Goal: Information Seeking & Learning: Learn about a topic

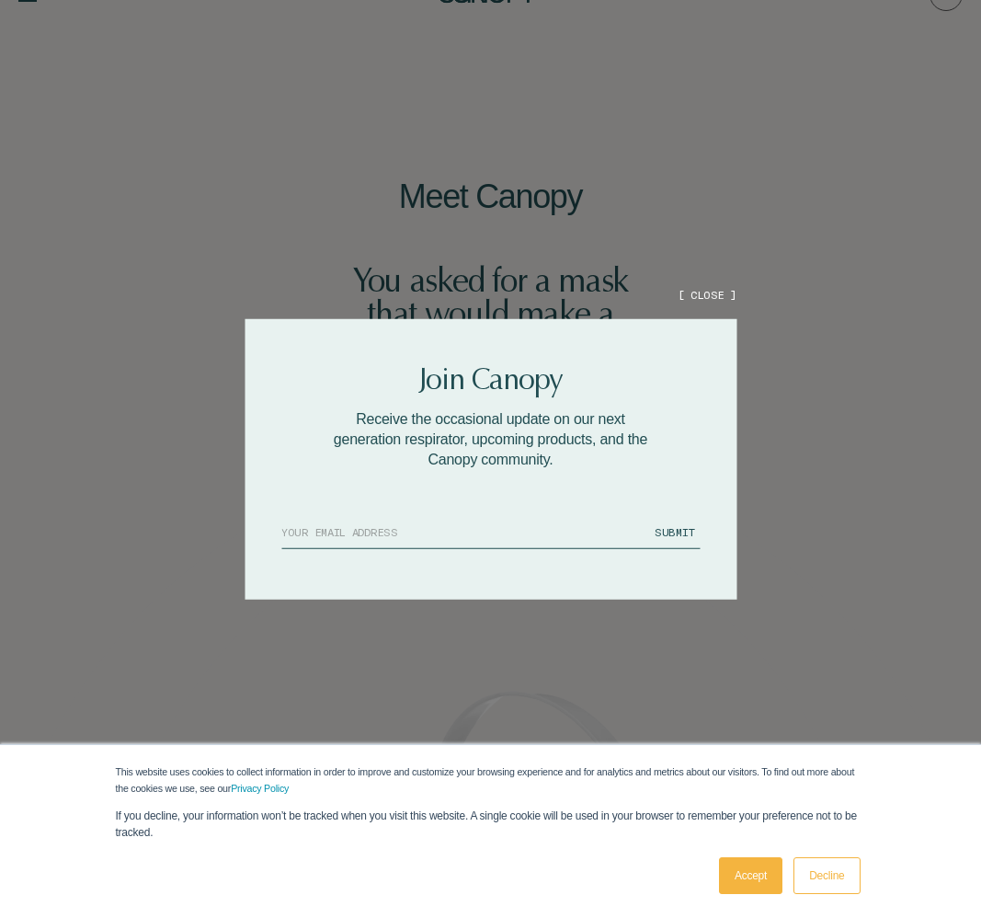
click at [714, 304] on div at bounding box center [490, 459] width 981 height 918
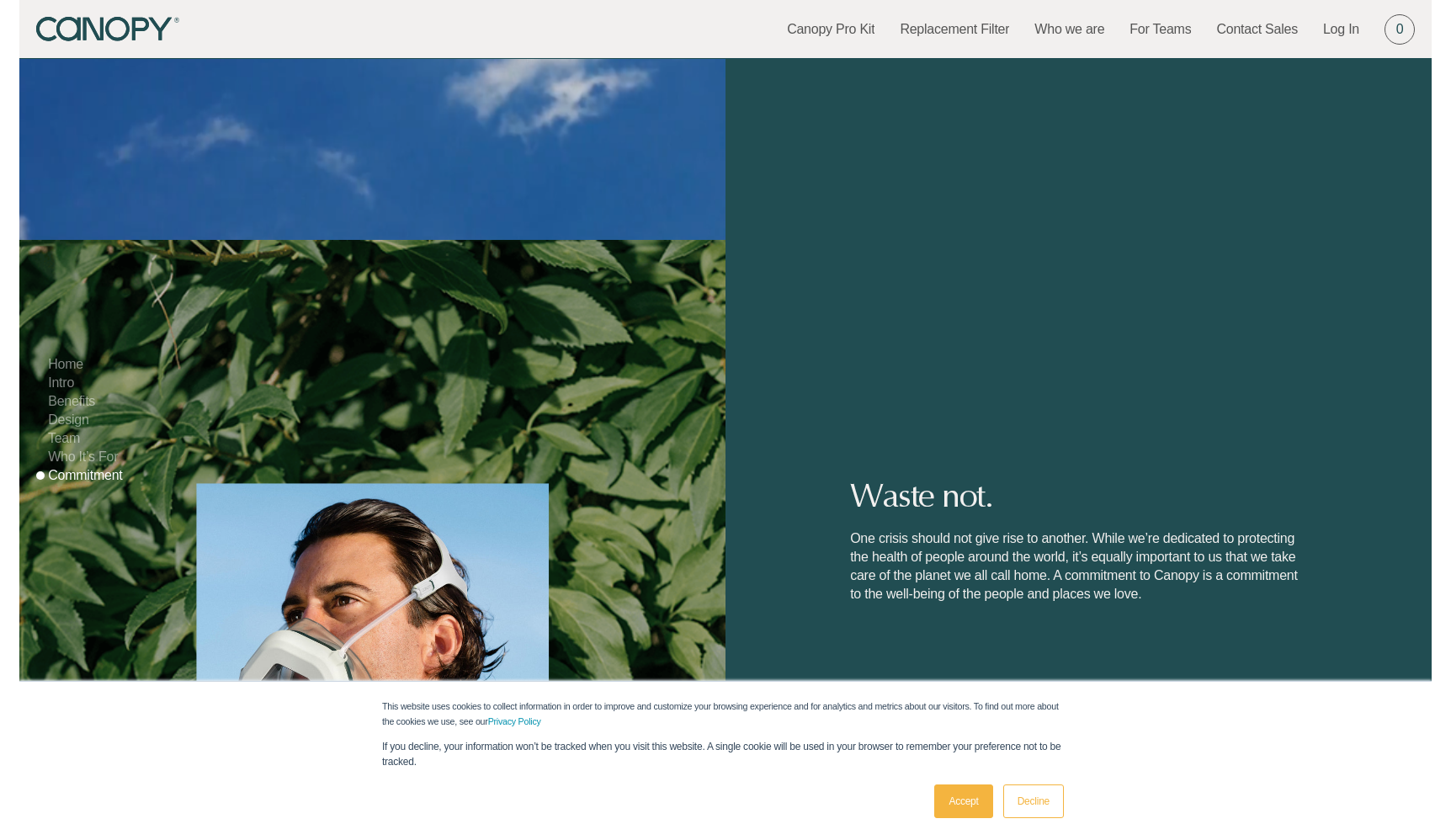
scroll to position [9826, 0]
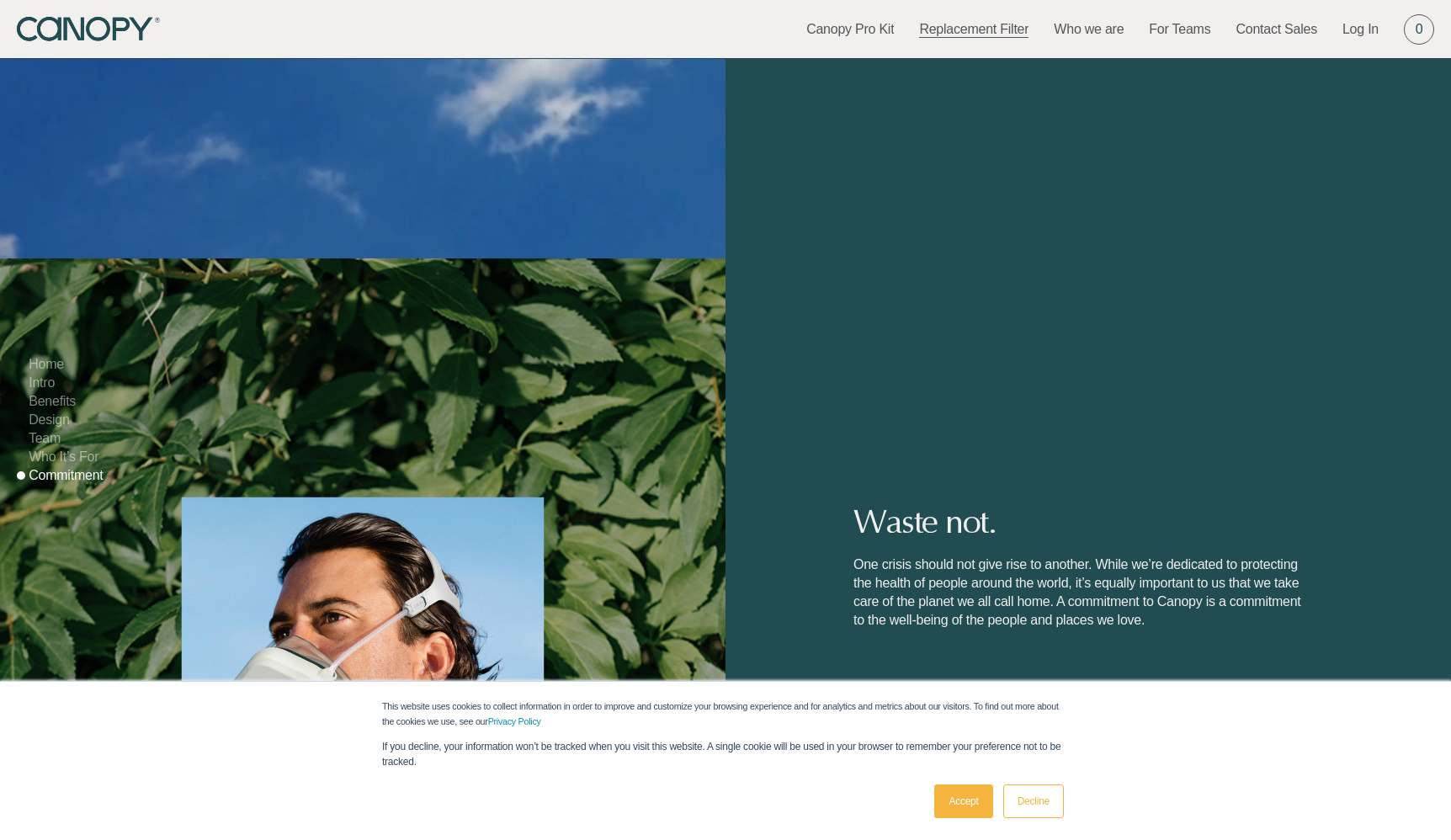
click at [897, 24] on link "Replacement Filter" at bounding box center [974, 29] width 110 height 18
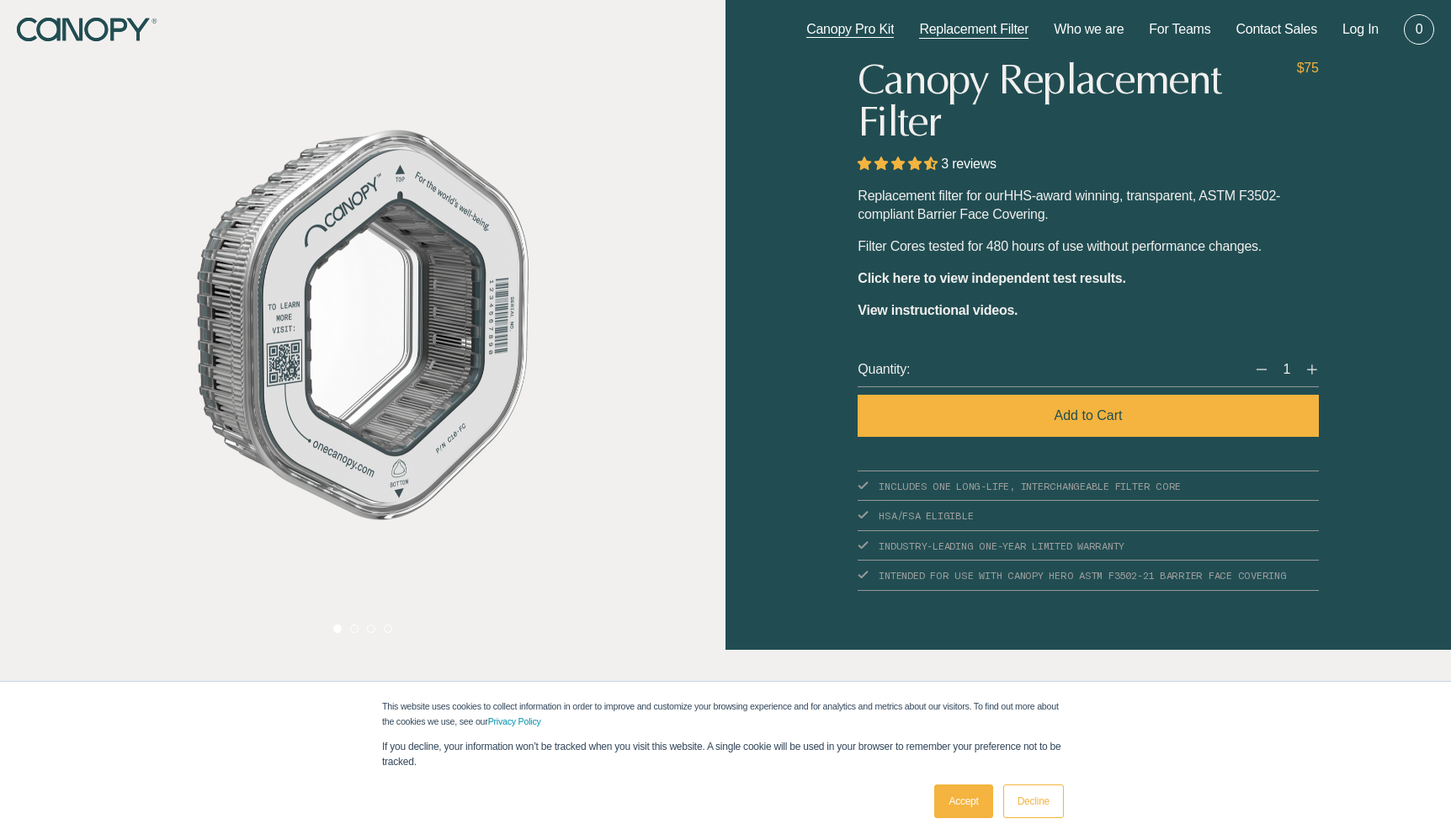
click at [866, 27] on link "Canopy Pro Kit" at bounding box center [850, 29] width 88 height 18
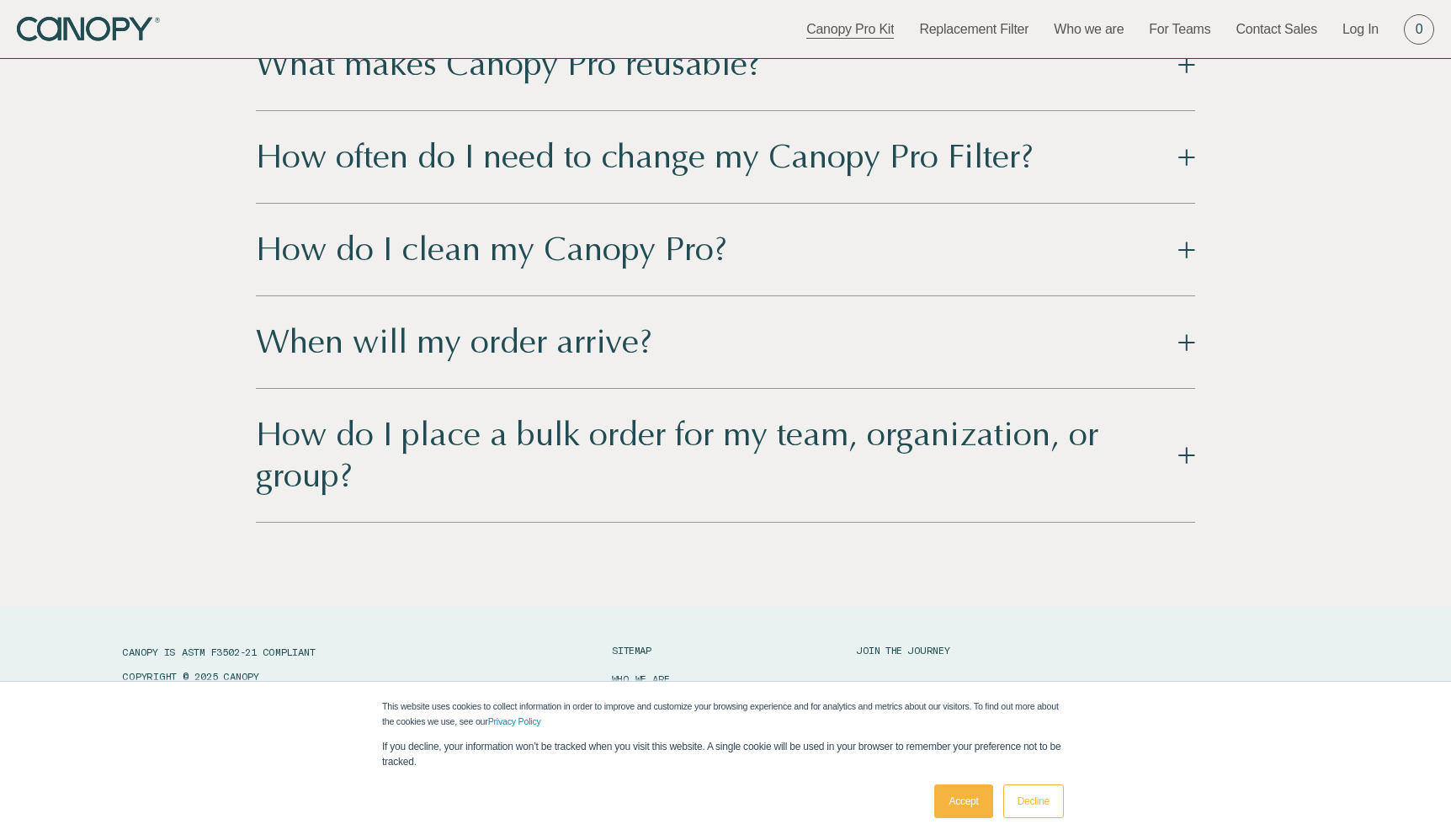
scroll to position [2581, 0]
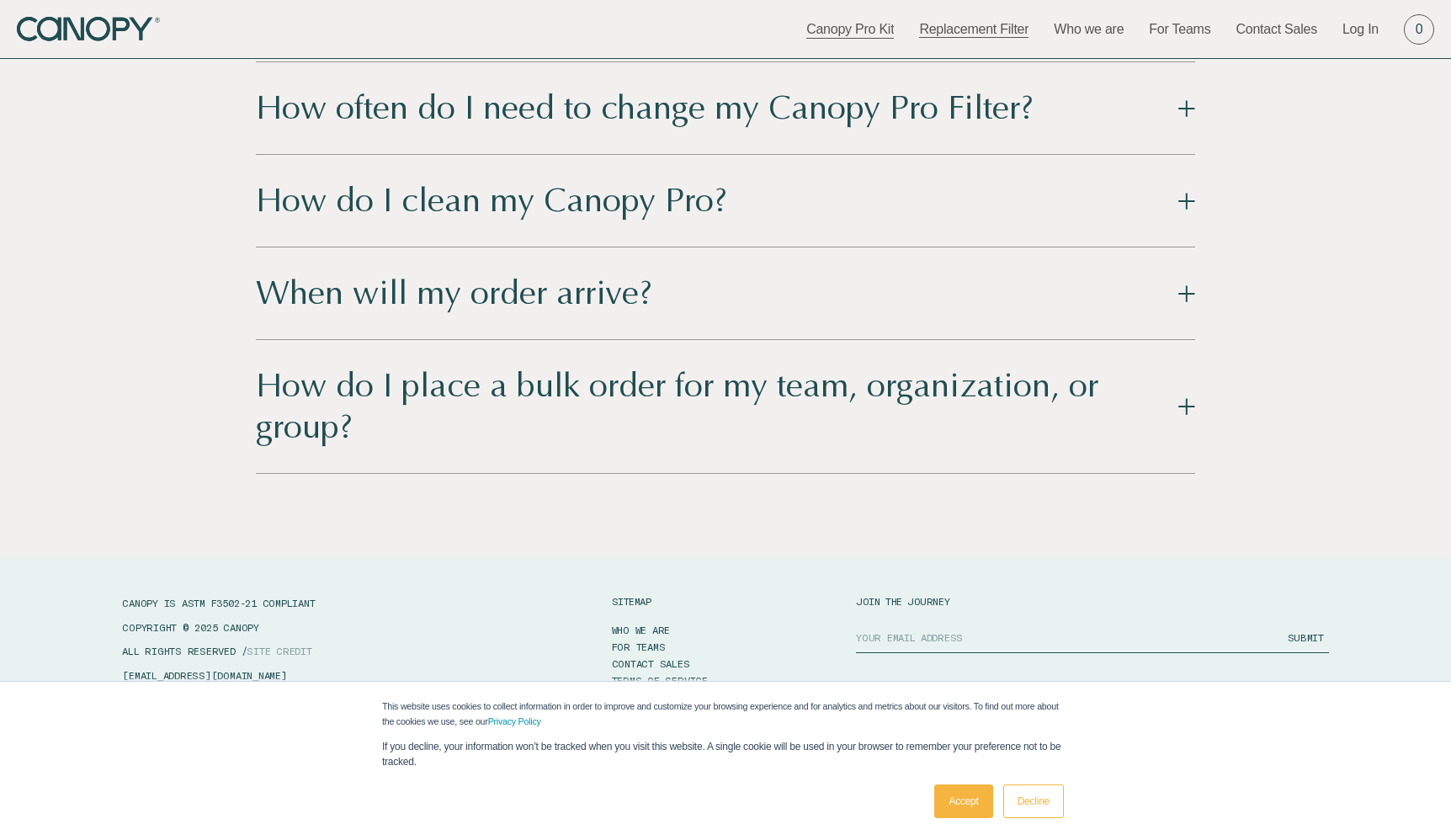
click at [897, 36] on link "Replacement Filter" at bounding box center [974, 29] width 110 height 18
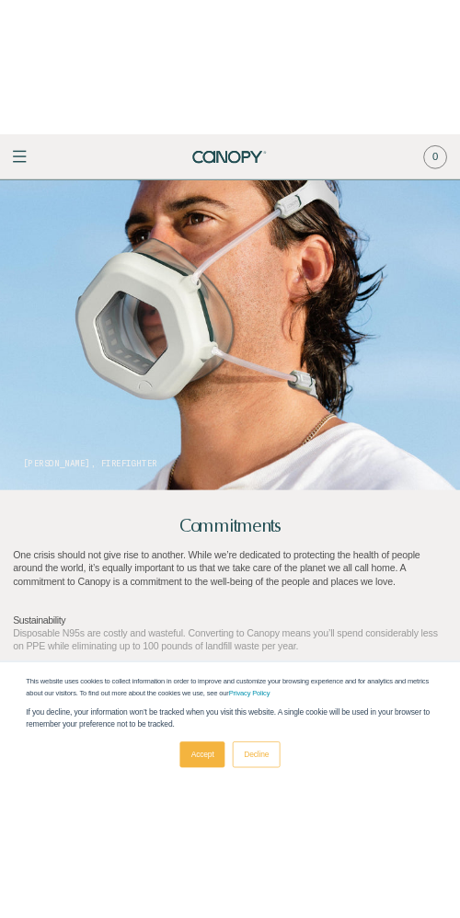
scroll to position [2910, 0]
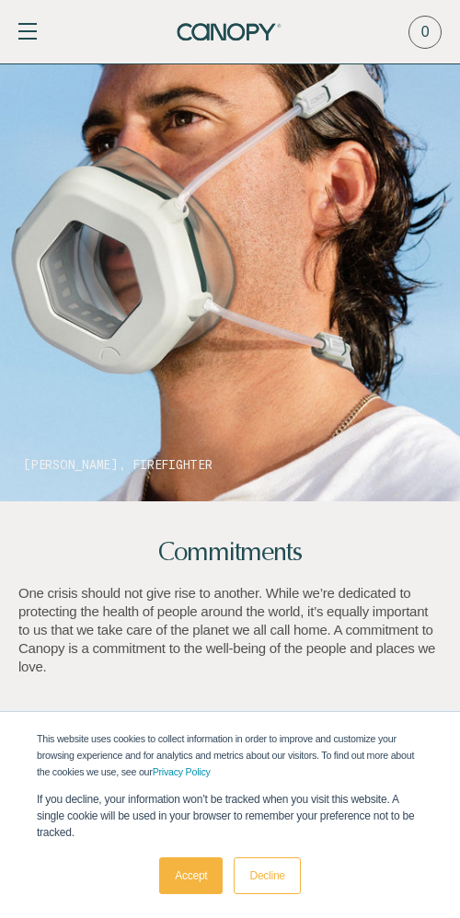
click at [273, 866] on link "Decline" at bounding box center [267, 875] width 66 height 37
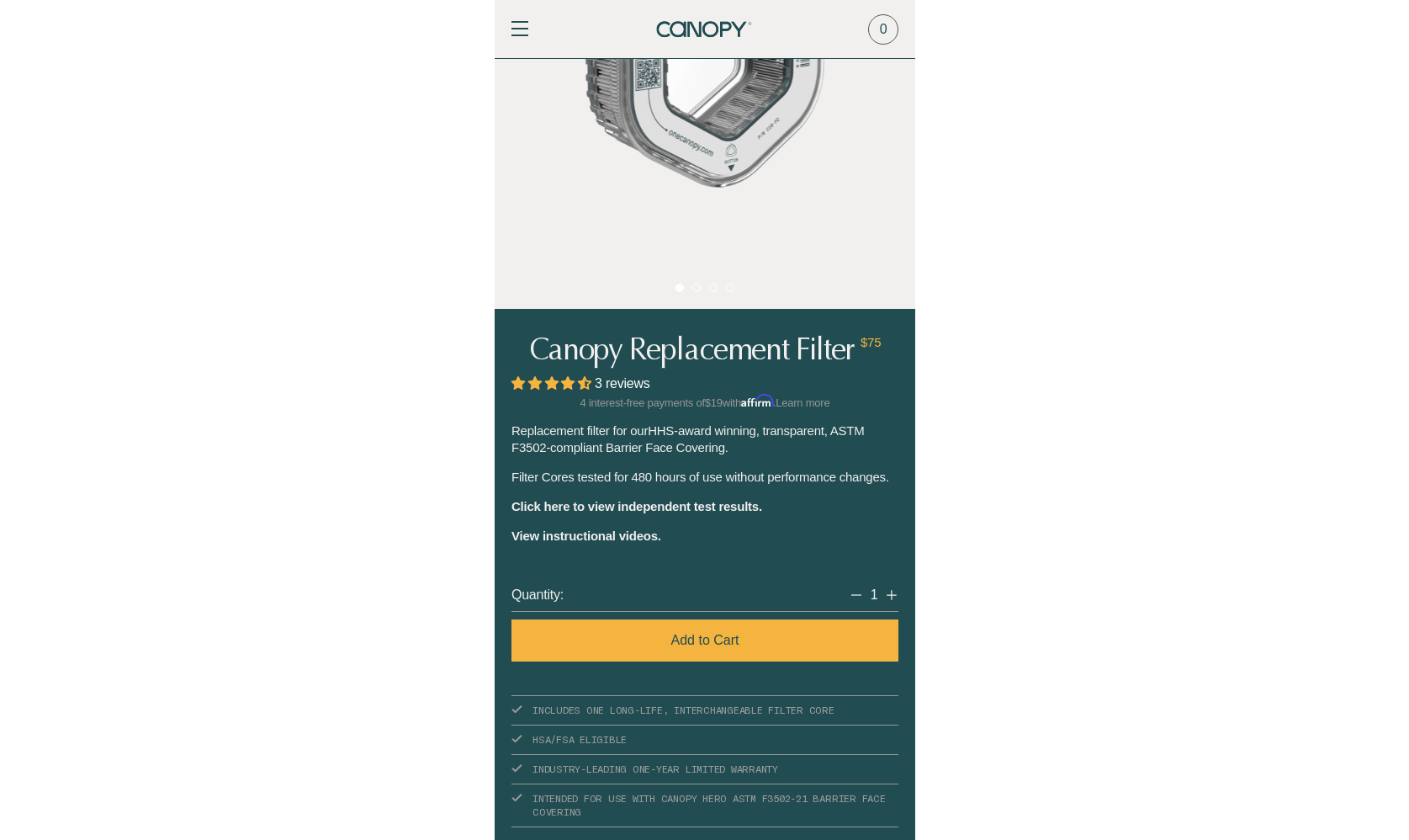
scroll to position [0, 0]
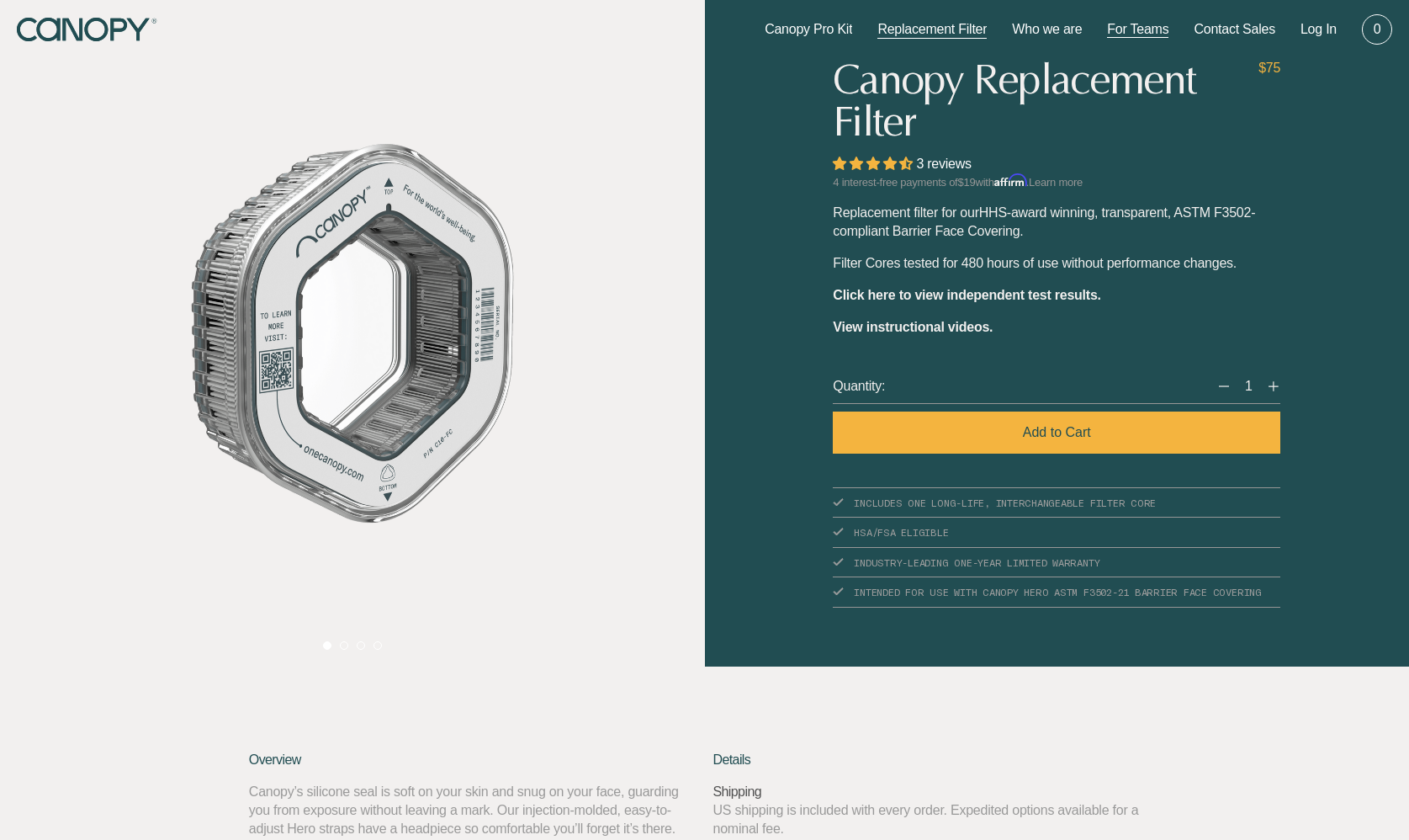
click at [897, 29] on link "For Teams" at bounding box center [1137, 29] width 61 height 18
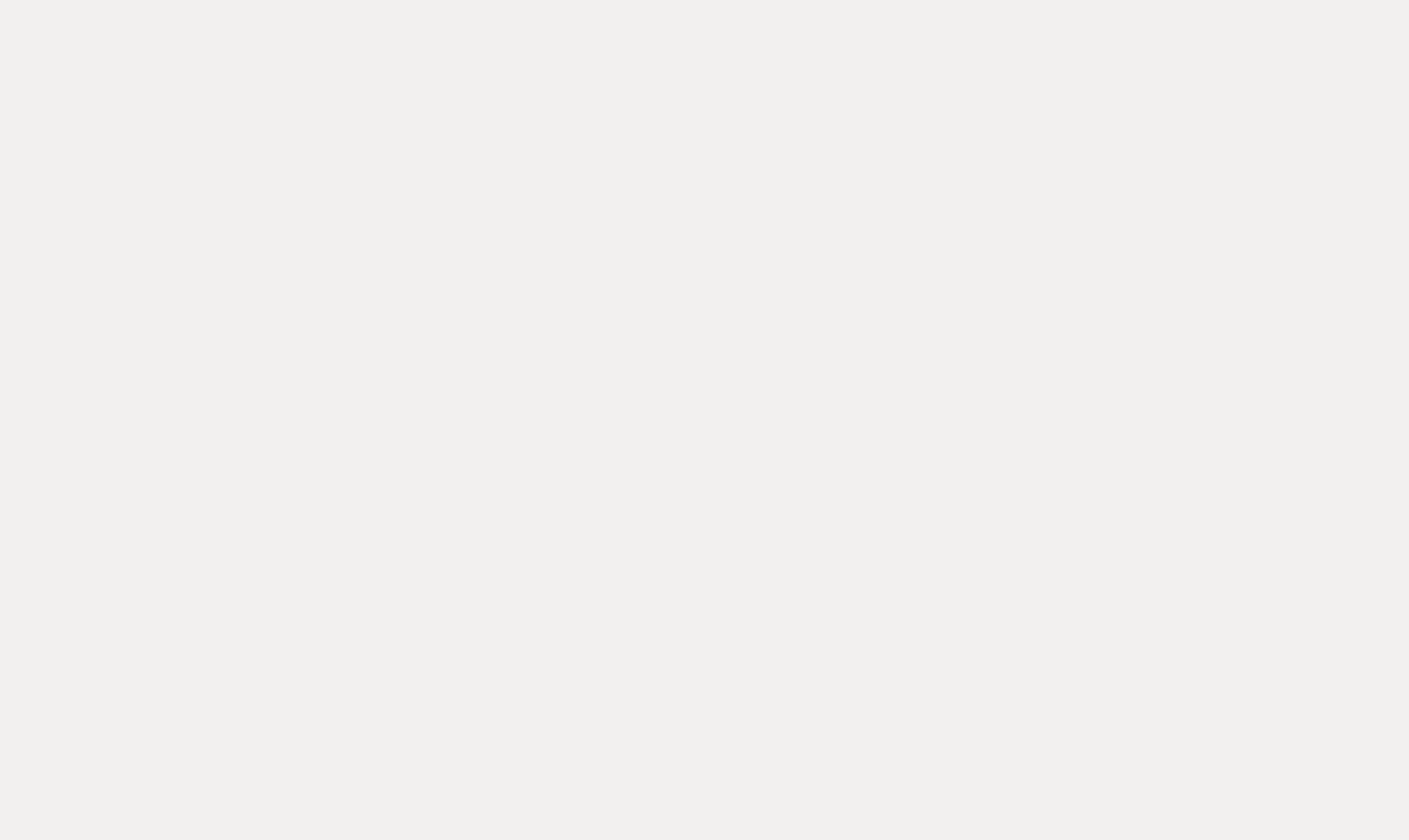
click at [897, 30] on link "For Teams" at bounding box center [1137, 29] width 61 height 18
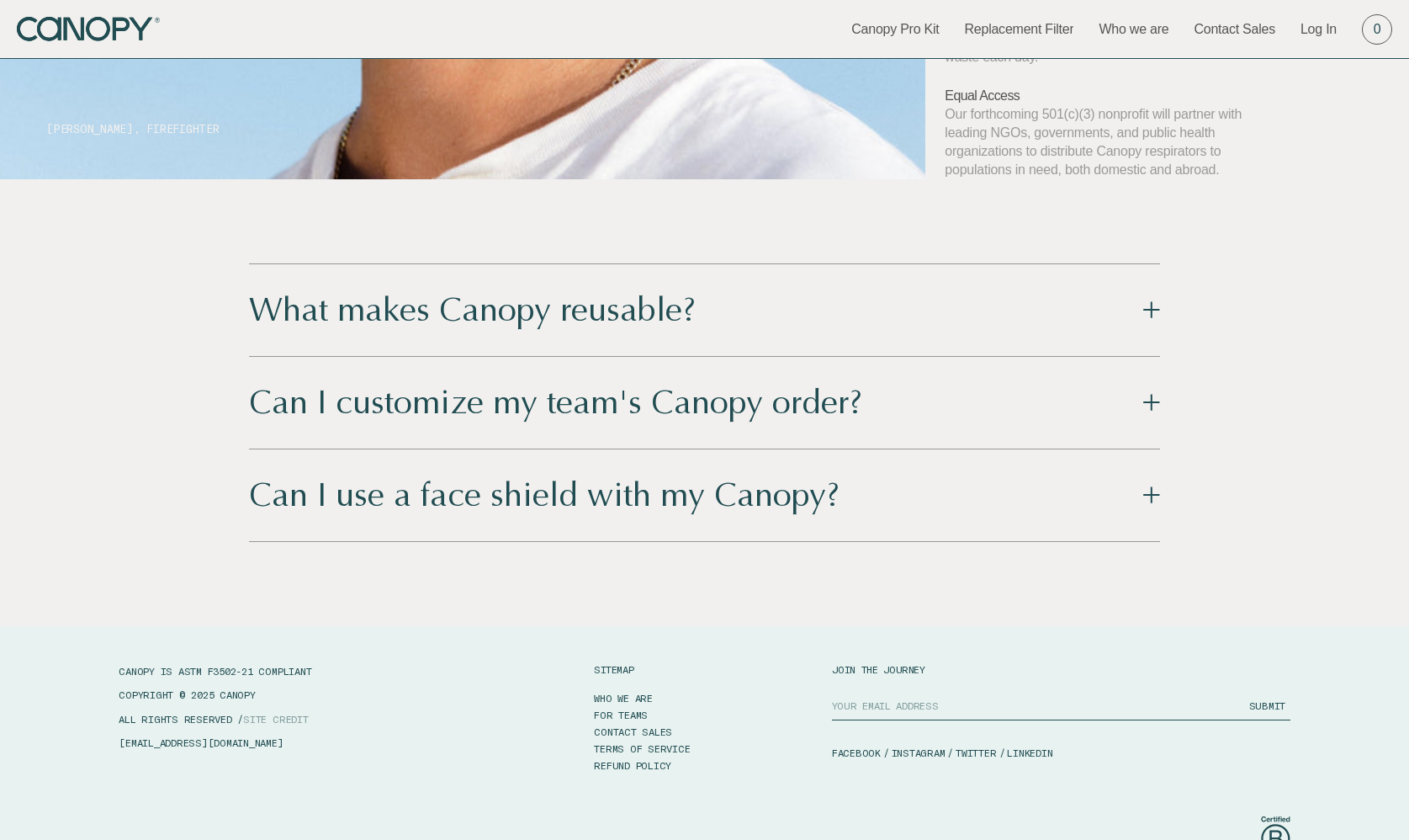
scroll to position [5473, 0]
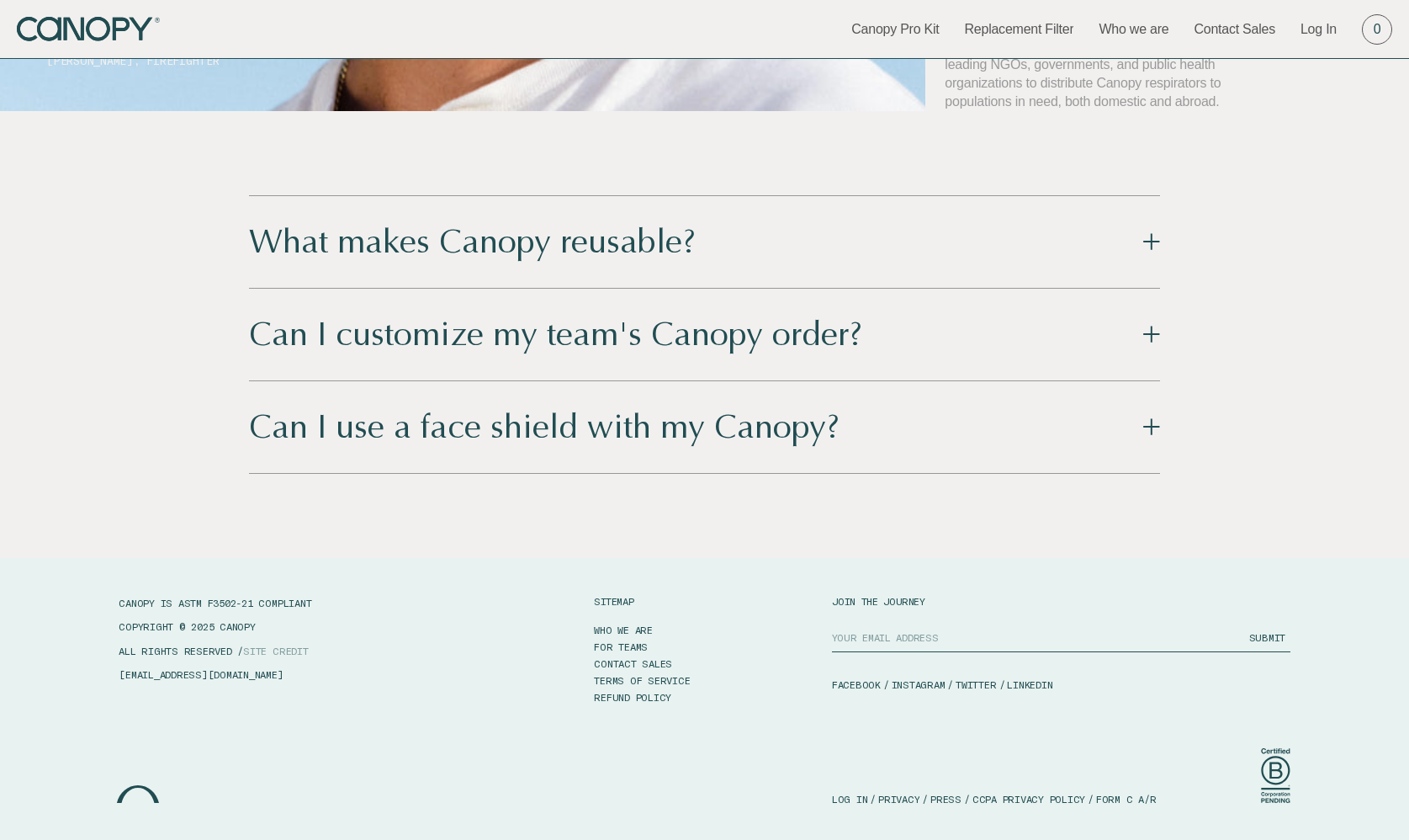
click at [830, 253] on button "What makes Canopy reusable?" at bounding box center [704, 242] width 911 height 92
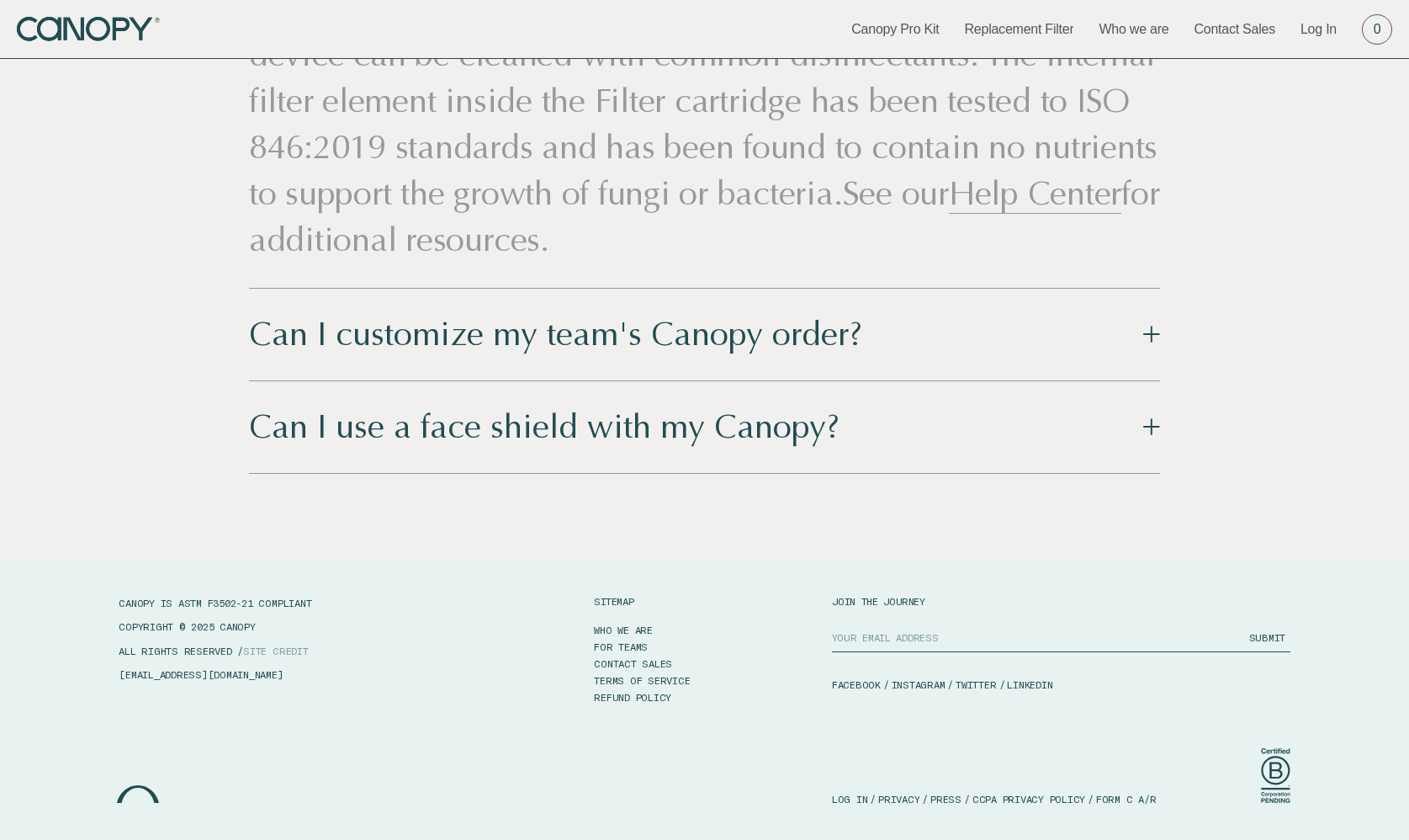
click at [735, 322] on div "Can I customize my team's Canopy order?" at bounding box center [555, 334] width 613 height 41
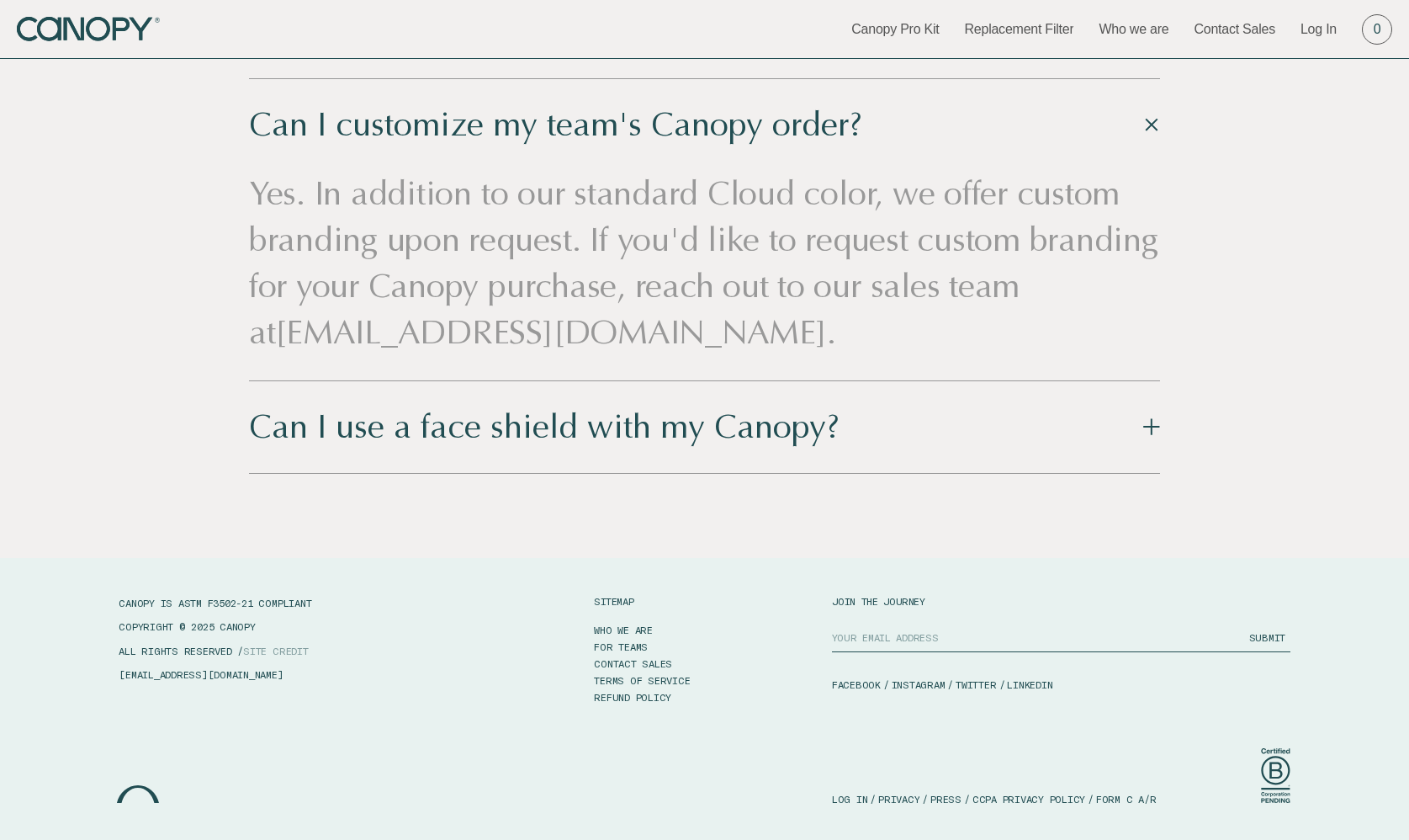
drag, startPoint x: 726, startPoint y: 409, endPoint x: 727, endPoint y: 400, distance: 9.1
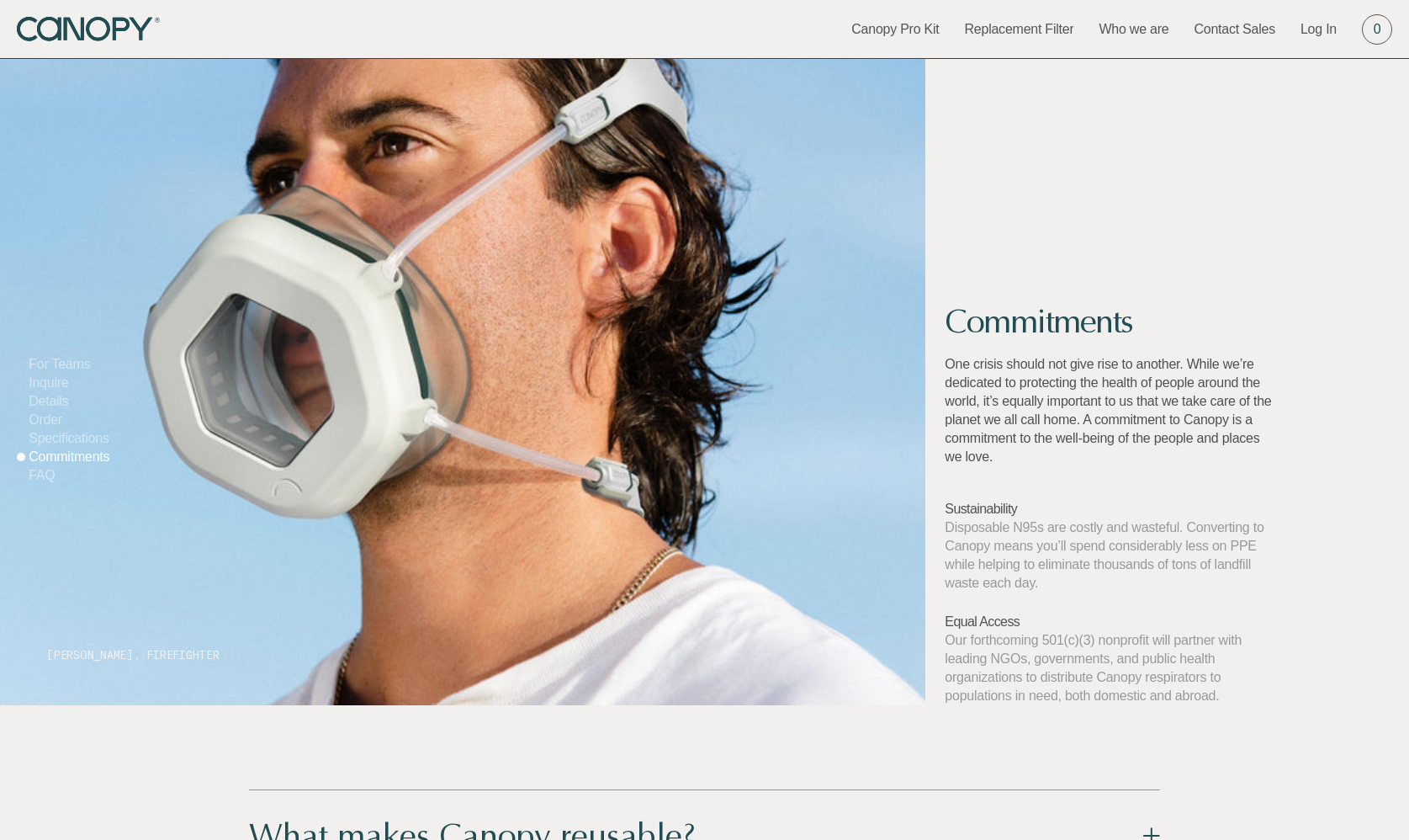
scroll to position [4807, 0]
